Goal: Find specific page/section: Find specific page/section

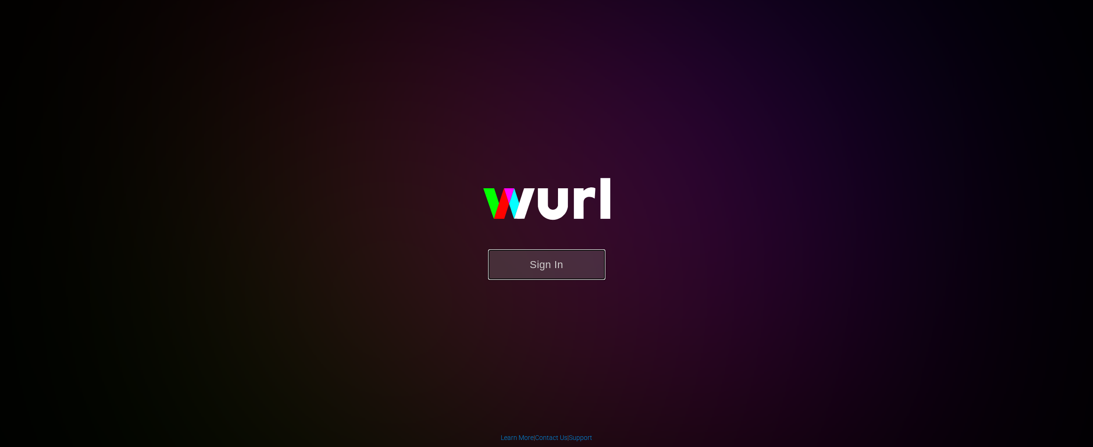
click at [551, 273] on button "Sign In" at bounding box center [546, 264] width 117 height 31
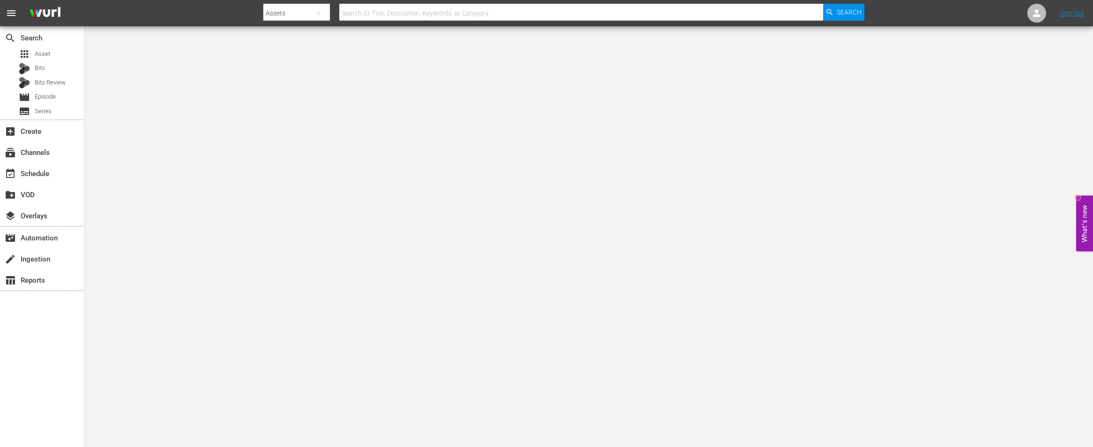
click at [398, 12] on input "text" at bounding box center [581, 13] width 484 height 23
paste input "90388878"
type input "90388878"
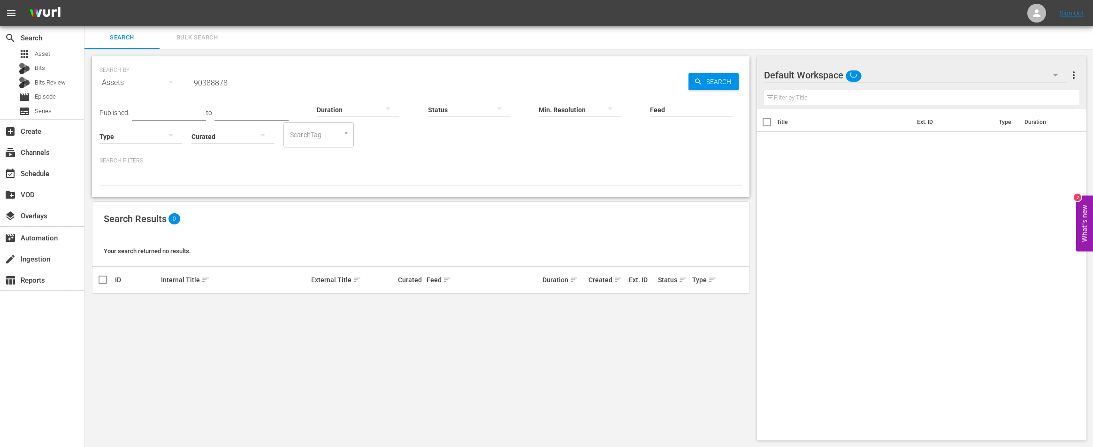
click at [174, 80] on icon "button" at bounding box center [170, 81] width 11 height 11
click at [250, 64] on div "Channels Series Episodes Bits Assets" at bounding box center [546, 223] width 1093 height 447
click at [224, 82] on input "90388878" at bounding box center [440, 82] width 497 height 23
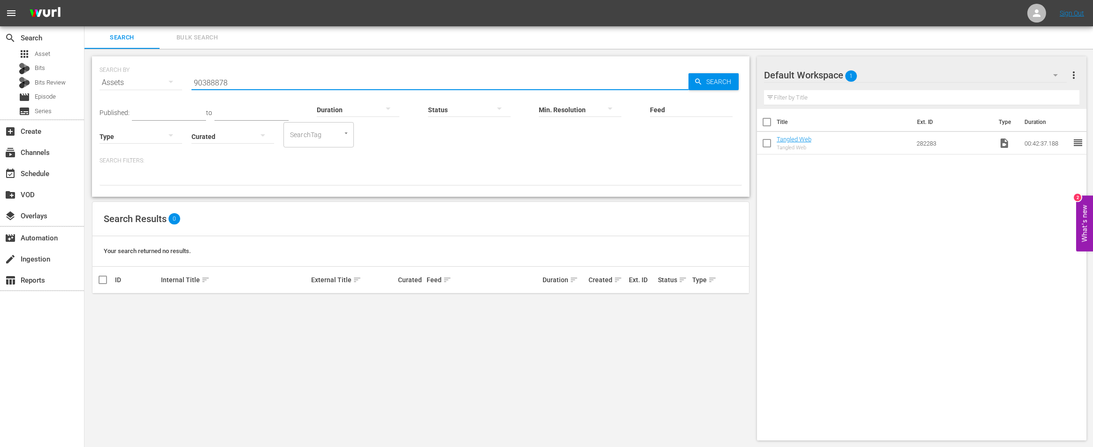
click at [224, 82] on input "90388878" at bounding box center [440, 82] width 497 height 23
click at [800, 140] on link "Tangled Web" at bounding box center [794, 139] width 35 height 7
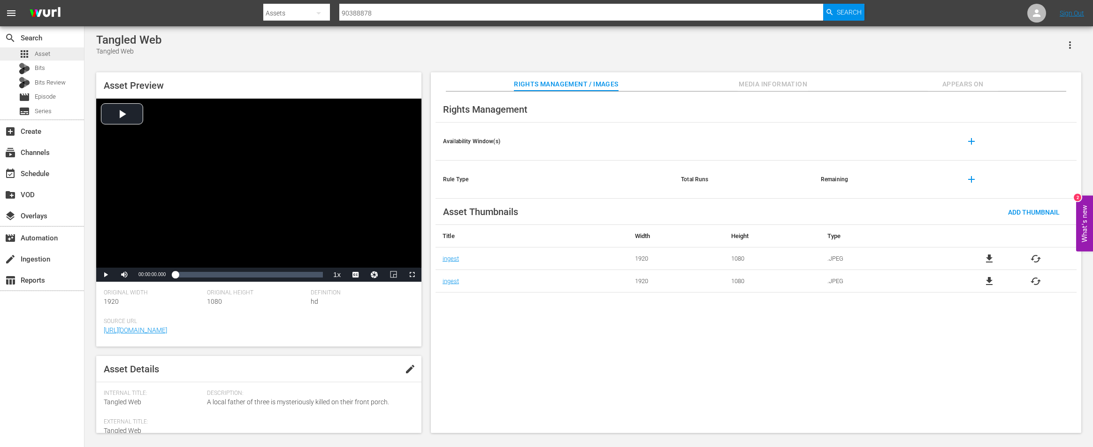
click at [58, 53] on div "apps Asset" at bounding box center [42, 53] width 84 height 13
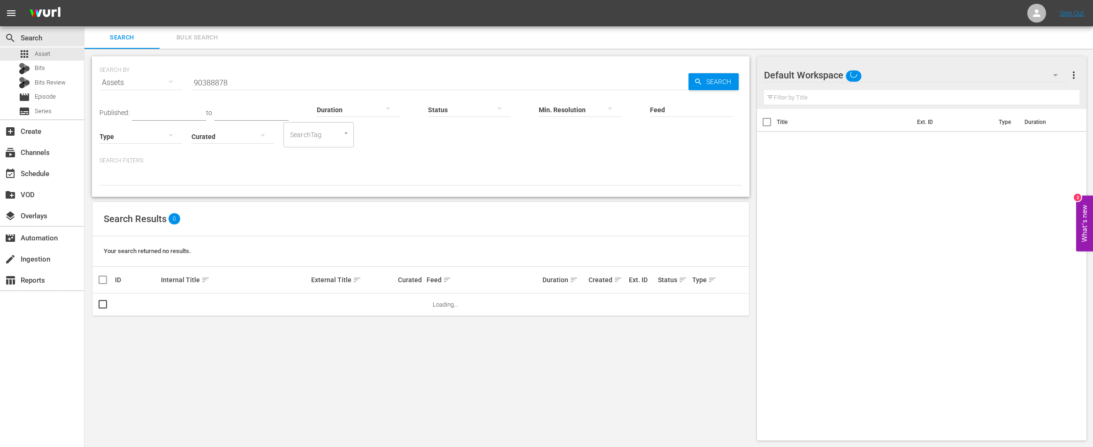
click at [220, 86] on input "90388878" at bounding box center [440, 82] width 497 height 23
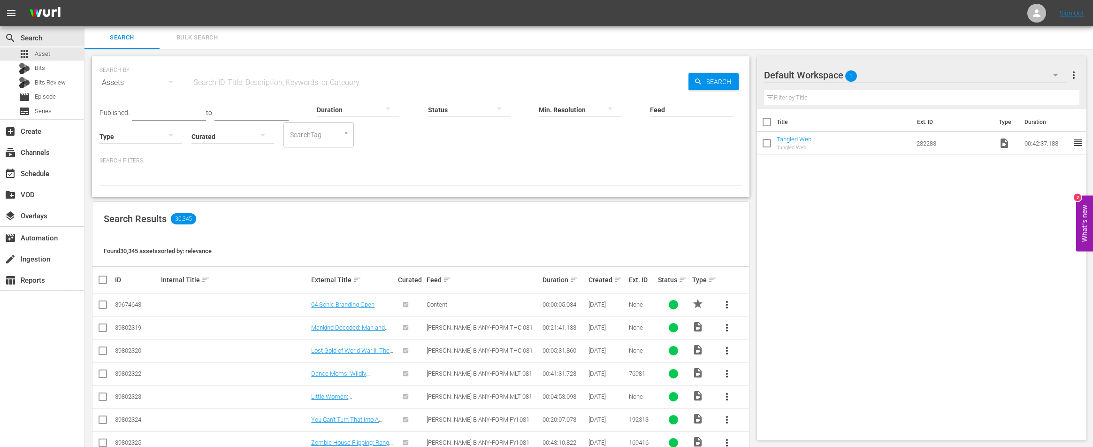
click at [131, 84] on div "Assets" at bounding box center [141, 82] width 83 height 26
click at [185, 38] on div "Channels Series Episodes Bits Assets" at bounding box center [546, 223] width 1093 height 447
click at [255, 87] on input "text" at bounding box center [440, 82] width 497 height 23
paste input "90388878"
type input "90388878"
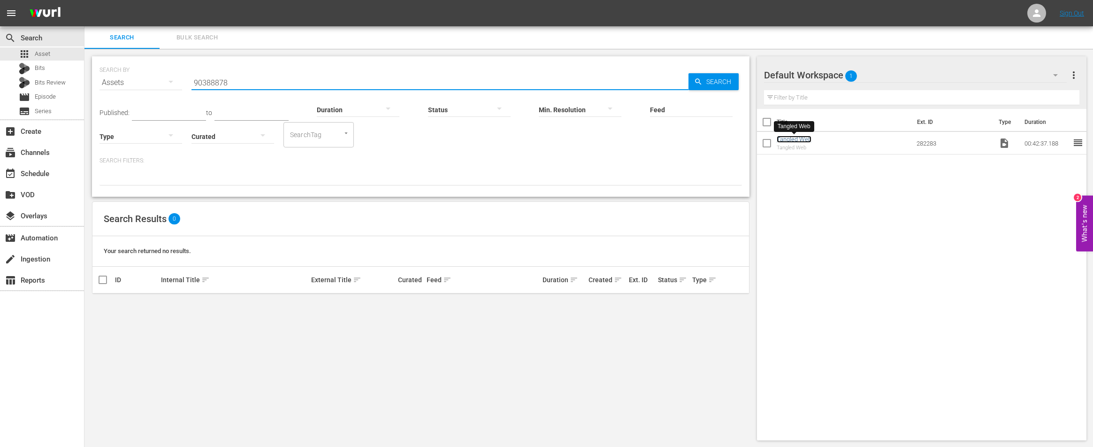
click at [799, 140] on link "Tangled Web" at bounding box center [794, 139] width 35 height 7
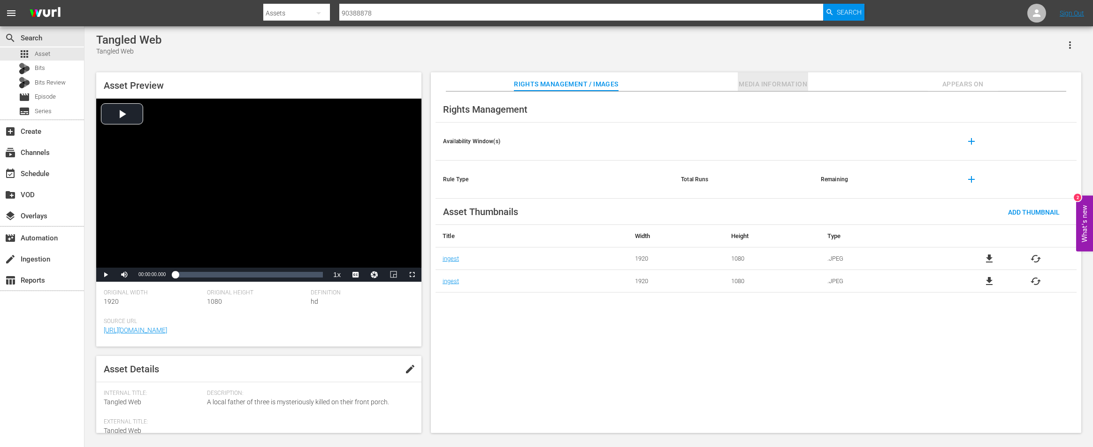
click at [794, 84] on span "Media Information" at bounding box center [773, 84] width 70 height 12
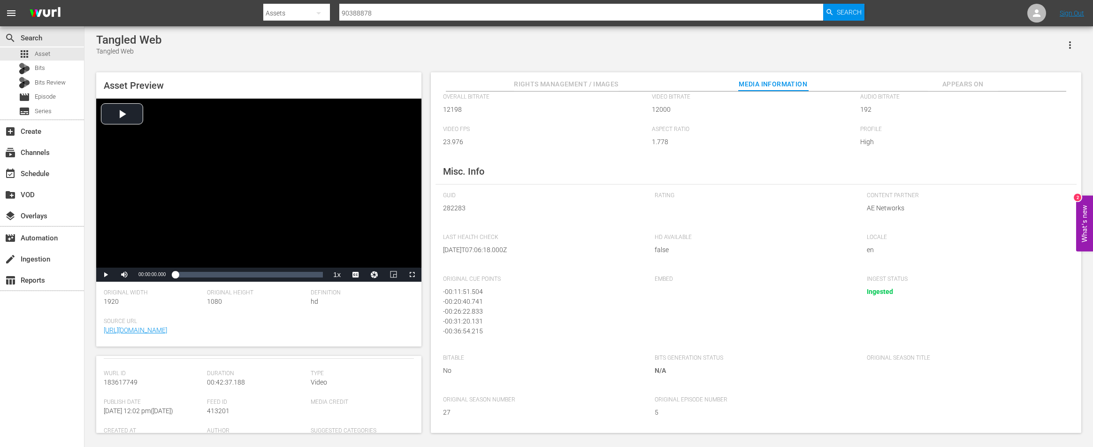
scroll to position [88, 0]
click at [45, 57] on span "Asset" at bounding box center [42, 53] width 15 height 9
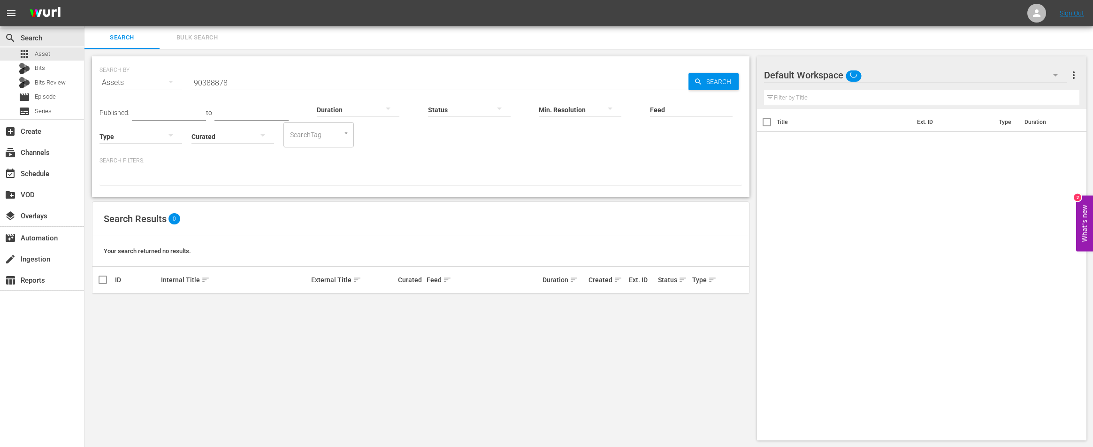
click at [209, 84] on input "90388878" at bounding box center [440, 82] width 497 height 23
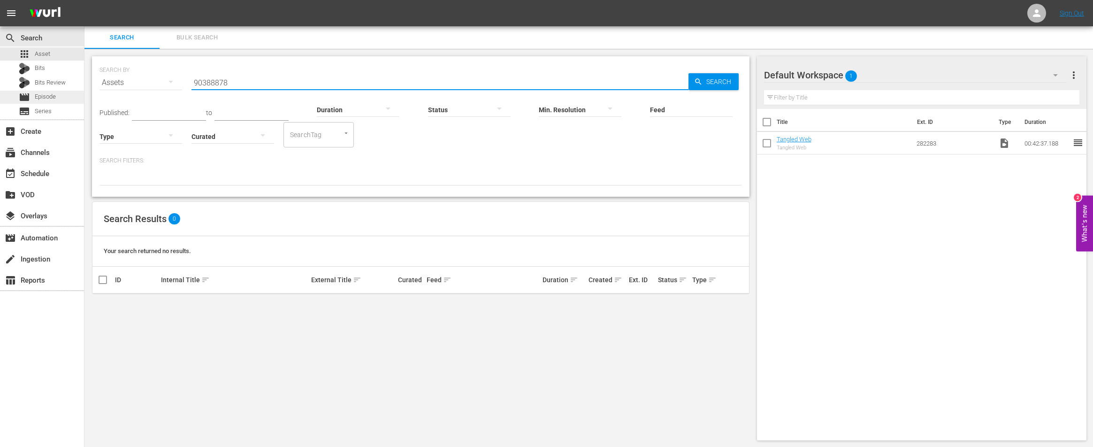
click at [38, 100] on span "Episode" at bounding box center [45, 96] width 21 height 9
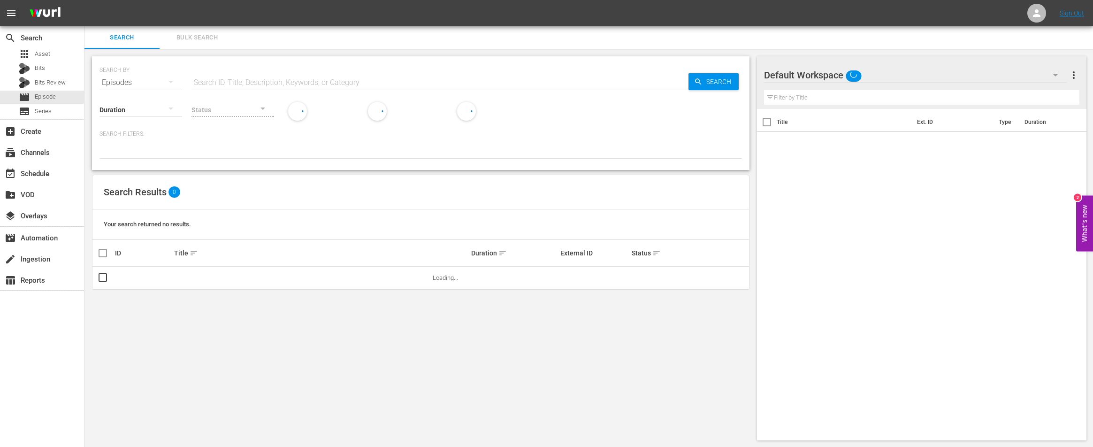
click at [249, 83] on input "text" at bounding box center [440, 82] width 497 height 23
paste input "90388878"
type input "90388878"
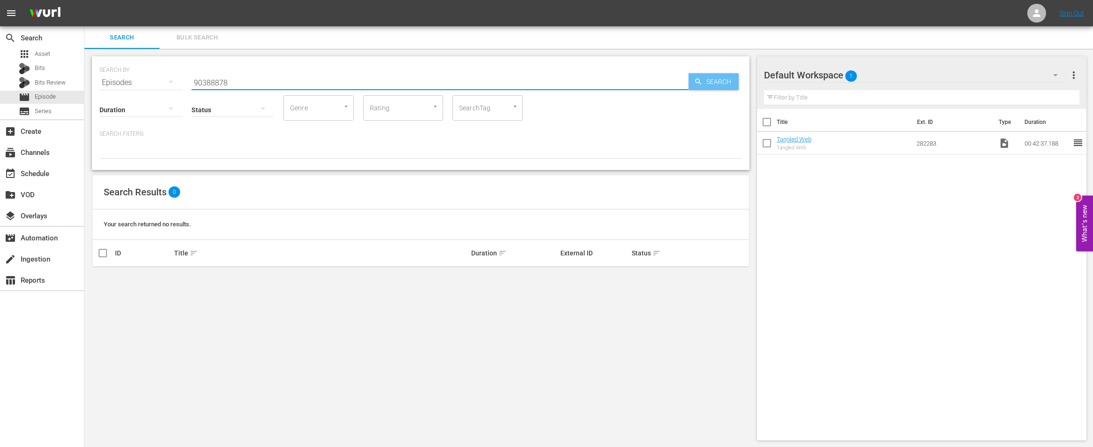
click at [723, 78] on span "Search" at bounding box center [721, 81] width 36 height 17
click at [174, 82] on icon "button" at bounding box center [170, 81] width 11 height 11
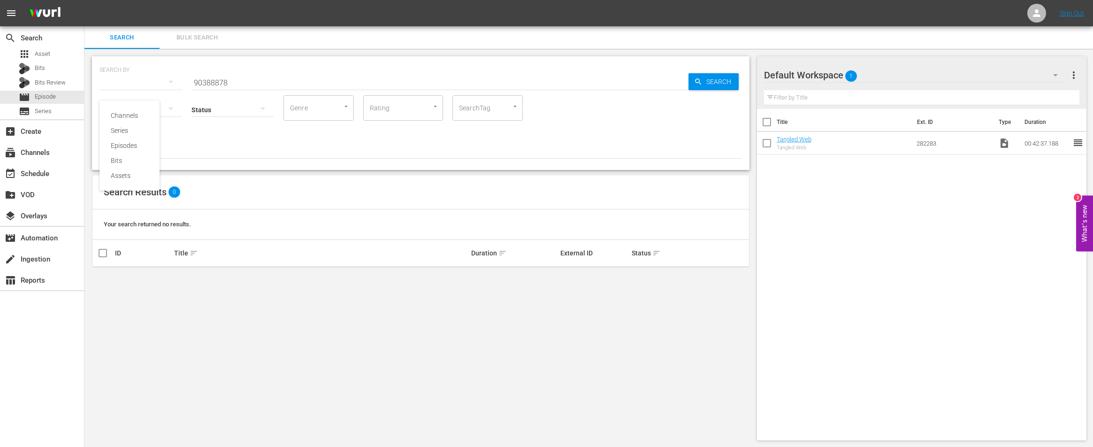
click at [62, 99] on div "Channels Series Episodes Bits Assets" at bounding box center [546, 223] width 1093 height 447
click at [223, 84] on input "90388878" at bounding box center [440, 82] width 497 height 23
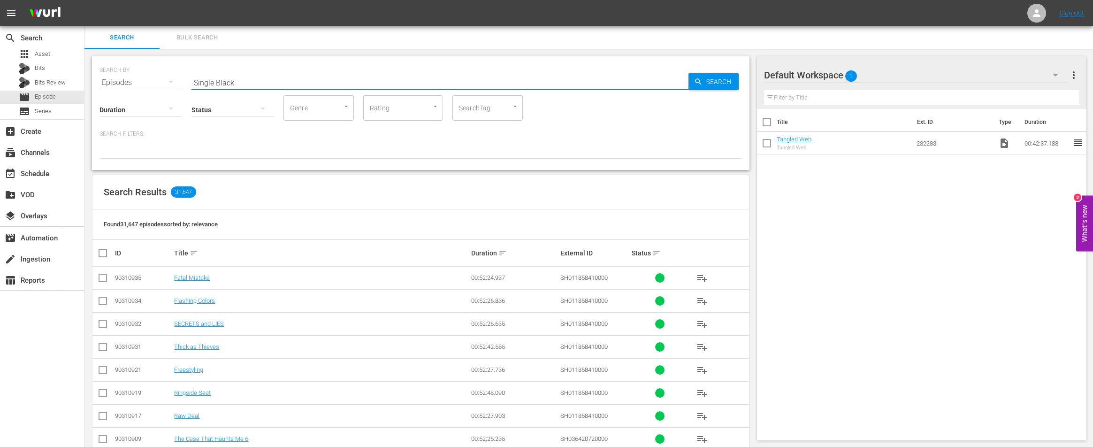
type input "Single Black"
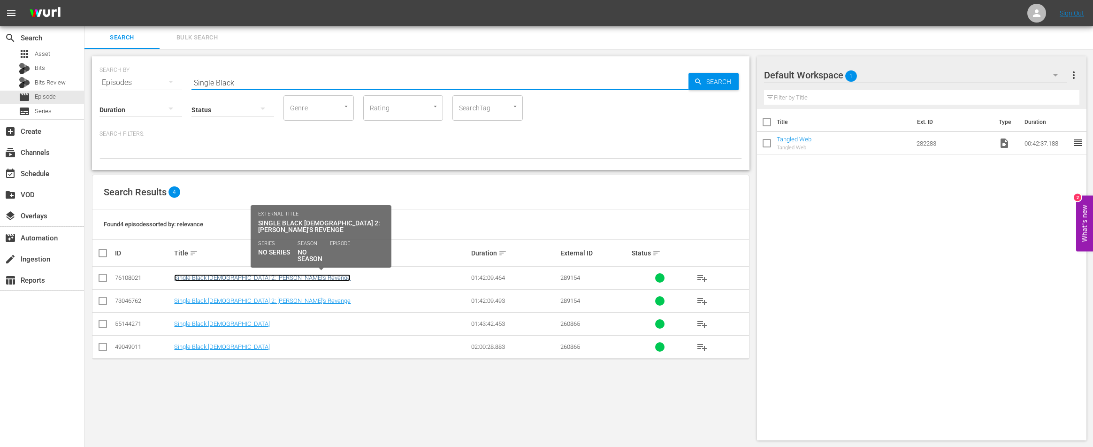
click at [269, 275] on link "Single Black [DEMOGRAPHIC_DATA] 2: [PERSON_NAME]'s Revenge" at bounding box center [262, 277] width 177 height 7
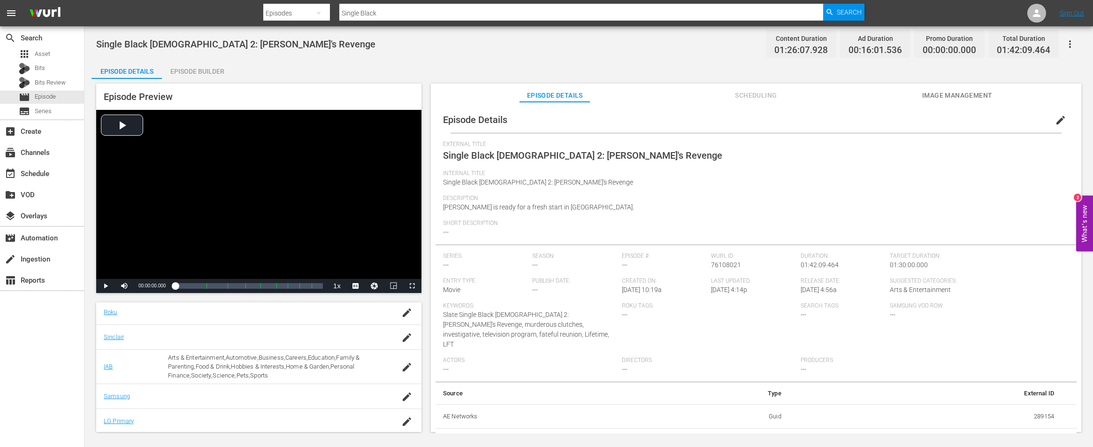
scroll to position [7, 0]
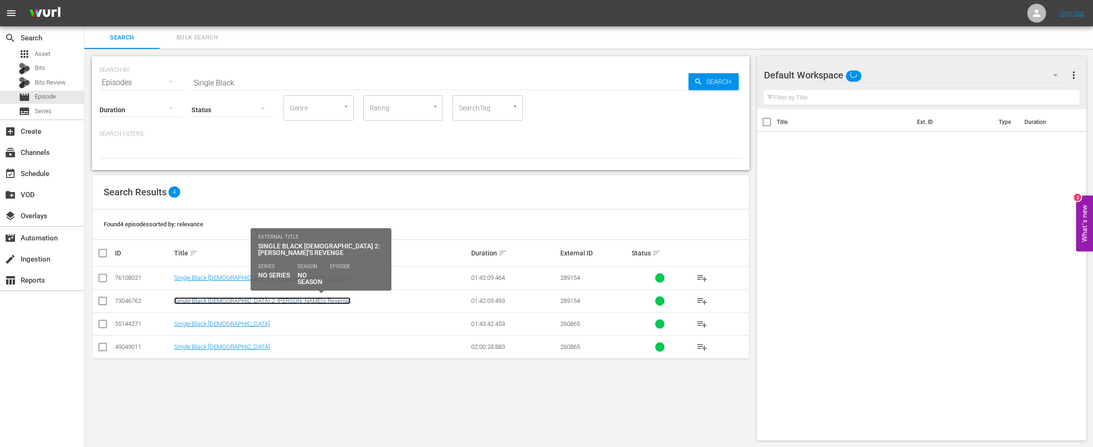
click at [253, 299] on link "Single Black [DEMOGRAPHIC_DATA] 2: [PERSON_NAME]'s Revenge" at bounding box center [262, 300] width 177 height 7
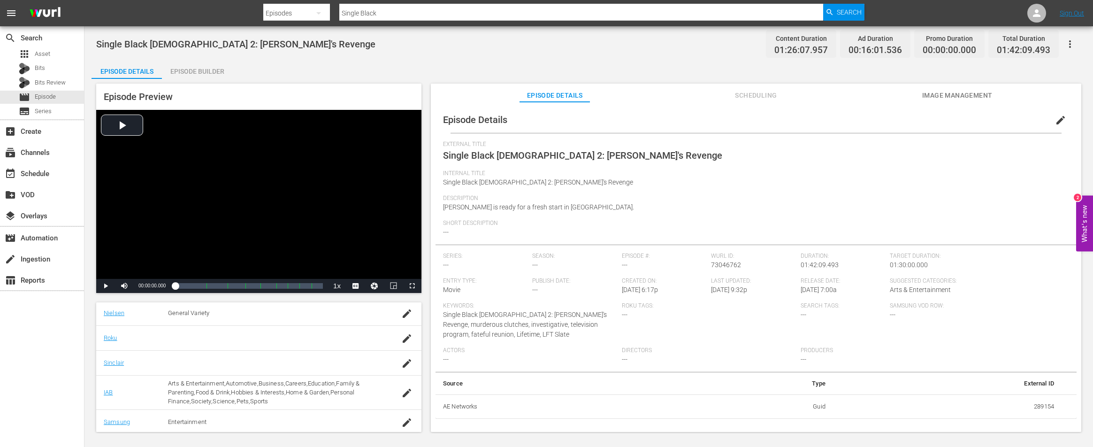
scroll to position [162, 0]
click at [719, 264] on span "73046762" at bounding box center [726, 265] width 30 height 8
copy span "73046762"
